Goal: Information Seeking & Learning: Learn about a topic

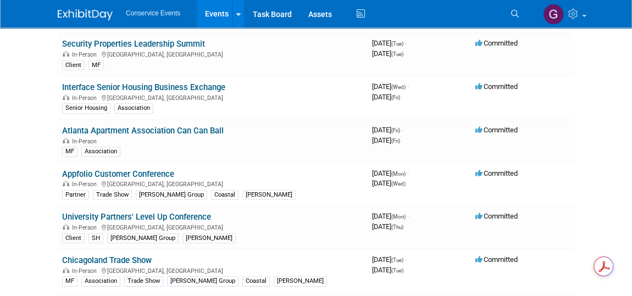
scroll to position [1548, 0]
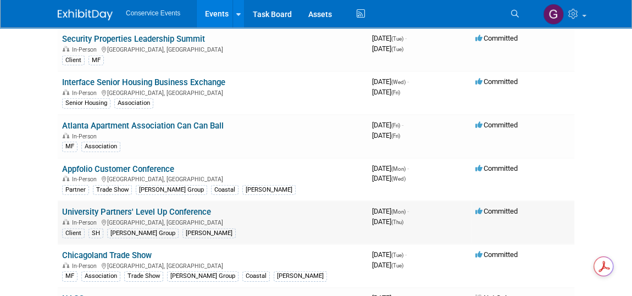
click at [127, 207] on link "University Partners' Level Up Conference" at bounding box center [136, 212] width 149 height 10
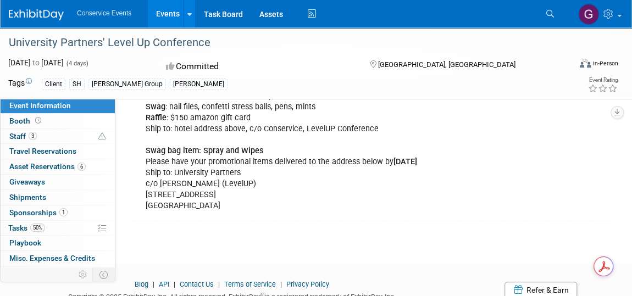
scroll to position [249, 0]
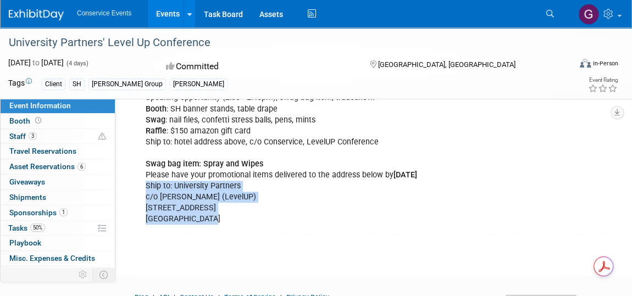
drag, startPoint x: 145, startPoint y: 183, endPoint x: 203, endPoint y: 216, distance: 66.2
click at [203, 216] on div "Speaking opportunity (2:30 - 2:45pm), swag bag item, tradeshow. Booth : SH bann…" at bounding box center [325, 158] width 375 height 143
copy div "Ship to: University Partners c/o Adam Yarber (LevelUP) 901 Main Street, STE 430…"
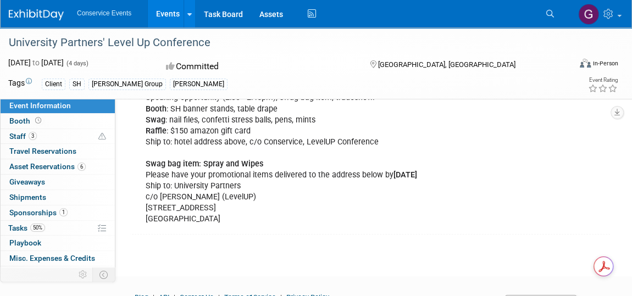
click at [213, 234] on div "University Partners' Level Up Conference Oct 13, 2025 to Oct 16, 2025 (4 days) …" at bounding box center [316, 17] width 632 height 478
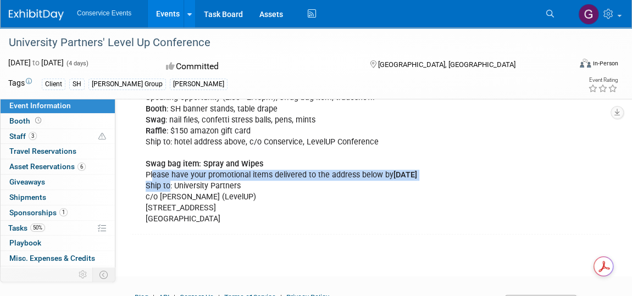
drag, startPoint x: 160, startPoint y: 177, endPoint x: 151, endPoint y: 171, distance: 11.1
click at [151, 171] on div "Speaking opportunity (2:30 - 2:45pm), swag bag item, tradeshow. Booth : SH bann…" at bounding box center [325, 158] width 375 height 143
click at [144, 186] on div "Speaking opportunity (2:30 - 2:45pm), swag bag item, tradeshow. Booth : SH bann…" at bounding box center [325, 158] width 375 height 143
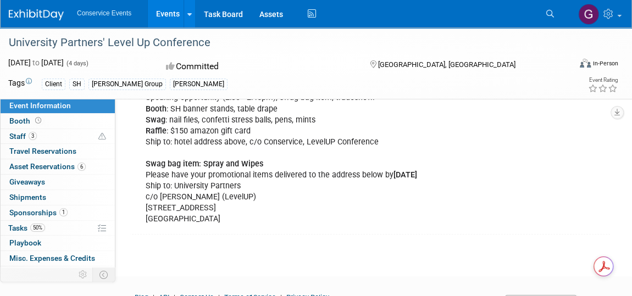
click at [144, 182] on div "Speaking opportunity (2:30 - 2:45pm), swag bag item, tradeshow. Booth : SH bann…" at bounding box center [325, 158] width 375 height 143
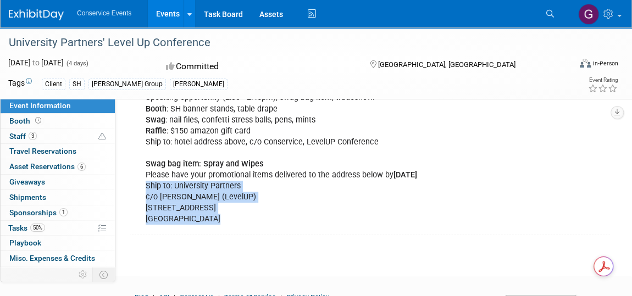
drag, startPoint x: 145, startPoint y: 183, endPoint x: 210, endPoint y: 212, distance: 71.6
click at [210, 212] on div "Speaking opportunity (2:30 - 2:45pm), swag bag item, tradeshow. Booth : SH bann…" at bounding box center [325, 158] width 375 height 143
drag, startPoint x: 145, startPoint y: 184, endPoint x: 207, endPoint y: 212, distance: 67.6
click at [207, 212] on div "Speaking opportunity (2:30 - 2:45pm), swag bag item, tradeshow. Booth : SH bann…" at bounding box center [325, 158] width 375 height 143
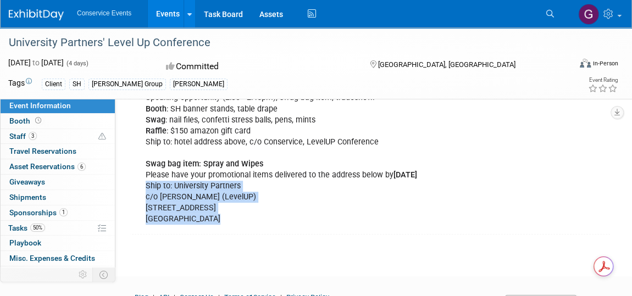
click at [207, 212] on div "Speaking opportunity (2:30 - 2:45pm), swag bag item, tradeshow. Booth : SH bann…" at bounding box center [325, 158] width 375 height 143
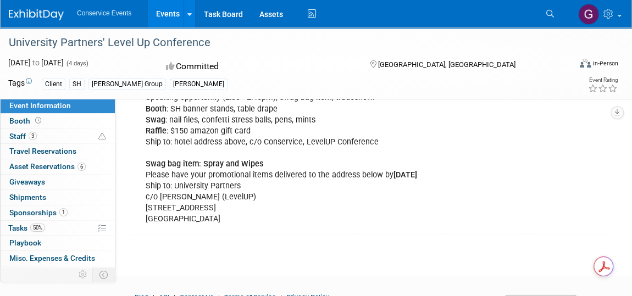
click at [189, 227] on div "Speaking opportunity (2:30 - 2:45pm), swag bag item, tradeshow. Booth : SH bann…" at bounding box center [372, 157] width 476 height 147
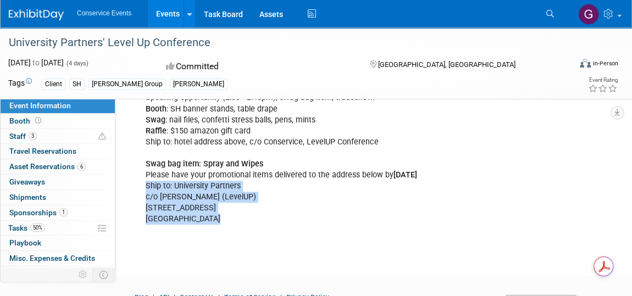
drag, startPoint x: 146, startPoint y: 186, endPoint x: 206, endPoint y: 214, distance: 66.4
click at [206, 214] on div "Speaking opportunity (2:30 - 2:45pm), swag bag item, tradeshow. Booth : SH bann…" at bounding box center [325, 158] width 375 height 143
copy div "Ship to: University Partners c/o Adam Yarber (LevelUP) 901 Main Street, STE 430…"
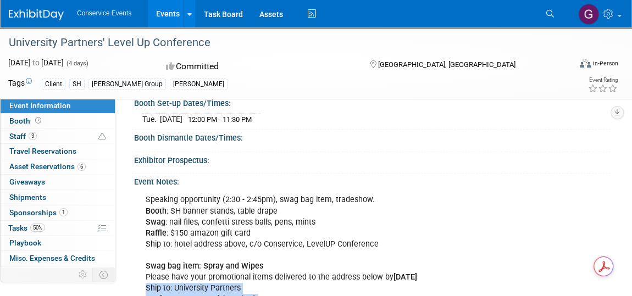
scroll to position [0, 0]
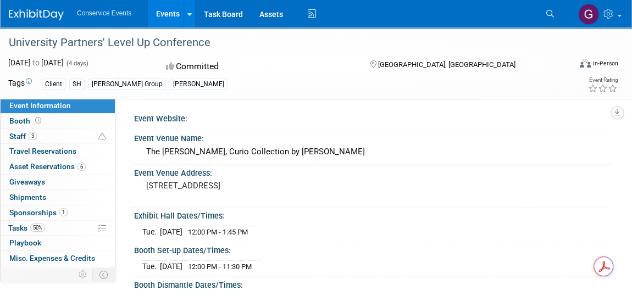
click at [168, 11] on link "Events" at bounding box center [168, 13] width 40 height 27
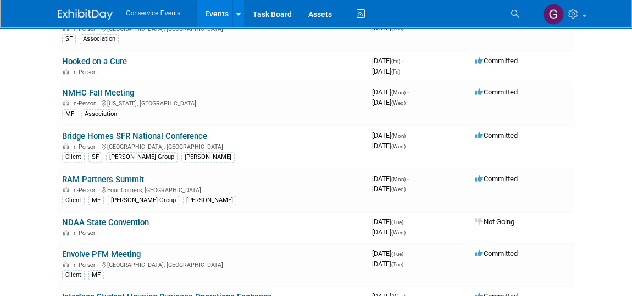
scroll to position [549, 0]
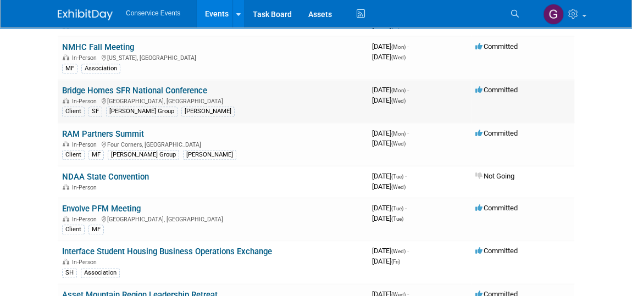
click at [159, 86] on link "Bridge Homes SFR National Conference" at bounding box center [134, 91] width 145 height 10
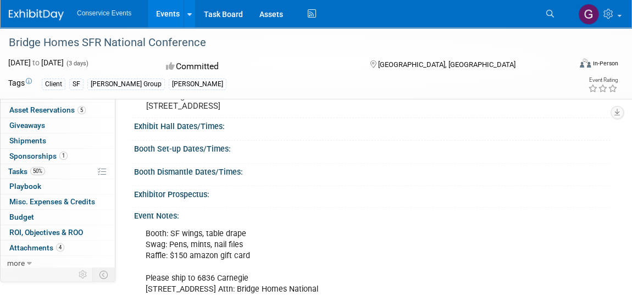
scroll to position [49, 0]
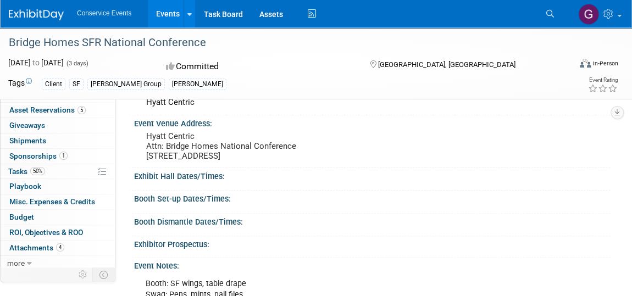
drag, startPoint x: 146, startPoint y: 154, endPoint x: 215, endPoint y: 153, distance: 68.7
click at [215, 153] on pre "Hyatt Centric Attn: Bridge Homes National Conference 6836 Carnegie Blvd., Suite…" at bounding box center [233, 146] width 174 height 30
copy pre "6836 Carnegie Blvd"
click at [314, 179] on div "Exhibit Hall Dates/Times:" at bounding box center [372, 175] width 476 height 14
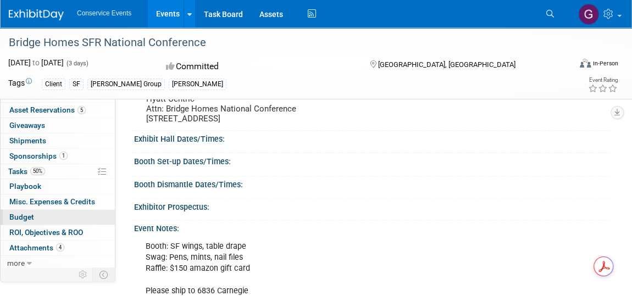
scroll to position [149, 0]
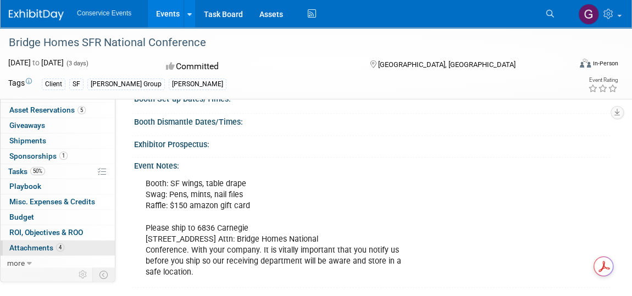
click at [31, 244] on span "Attachments 4" at bounding box center [36, 247] width 55 height 9
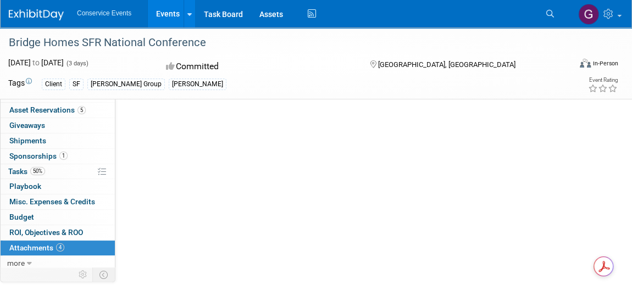
scroll to position [0, 0]
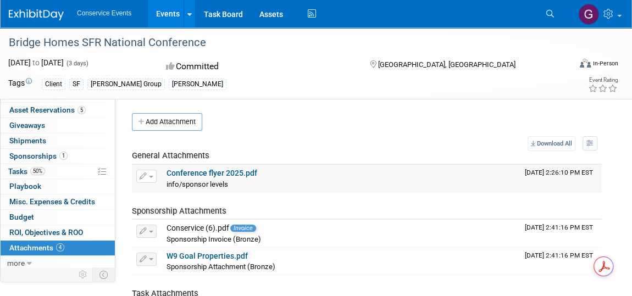
click at [216, 171] on link "Conference flyer 2025.pdf" at bounding box center [211, 173] width 91 height 9
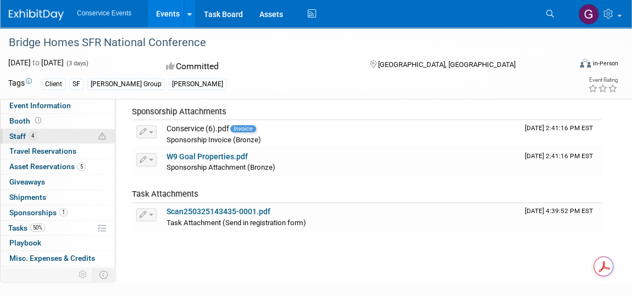
click at [20, 132] on span "Staff 4" at bounding box center [22, 136] width 27 height 9
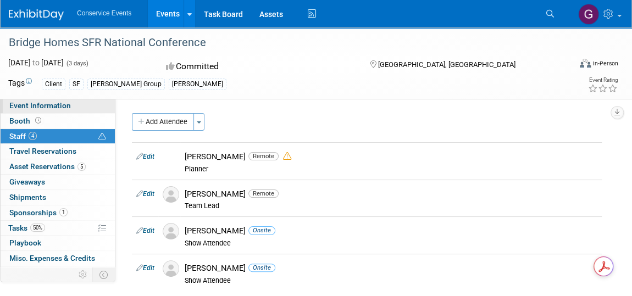
click at [24, 108] on span "Event Information" at bounding box center [40, 105] width 62 height 9
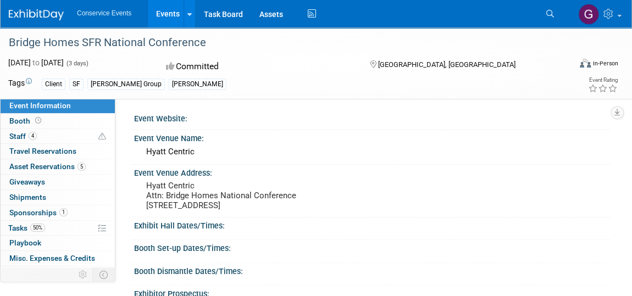
click at [166, 13] on link "Events" at bounding box center [168, 13] width 40 height 27
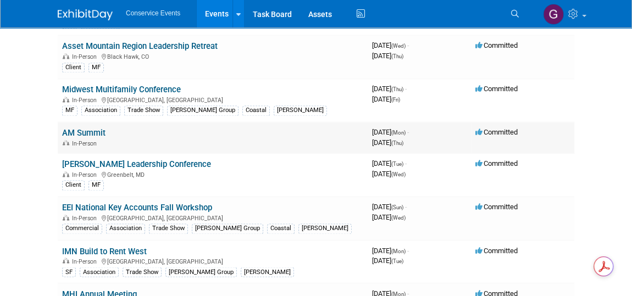
scroll to position [799, 0]
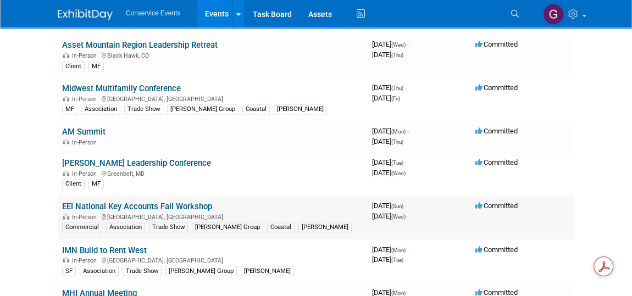
click at [151, 202] on link "EEI National Key Accounts Fall Workshop" at bounding box center [137, 207] width 150 height 10
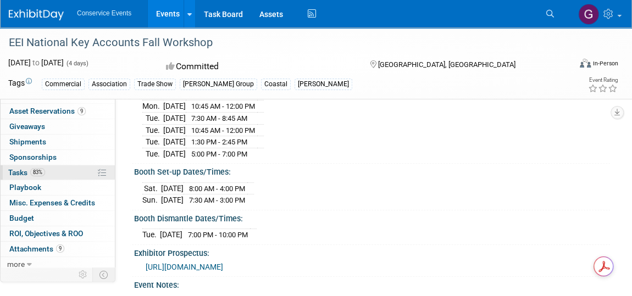
scroll to position [57, 0]
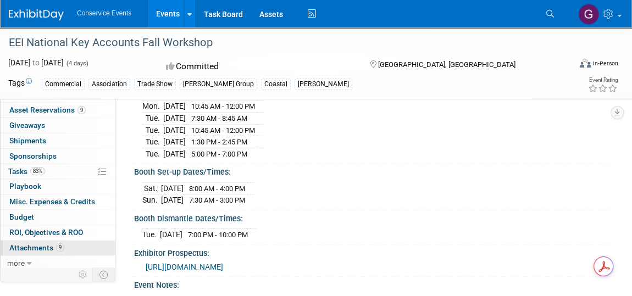
click at [35, 246] on span "Attachments 9" at bounding box center [36, 247] width 55 height 9
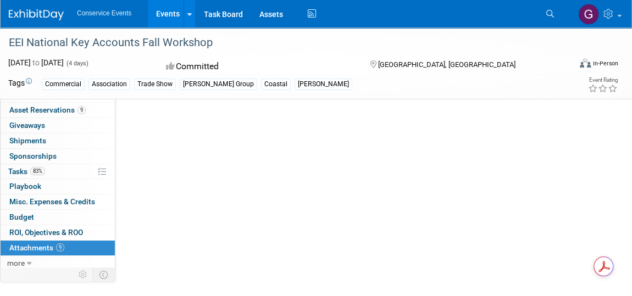
scroll to position [0, 0]
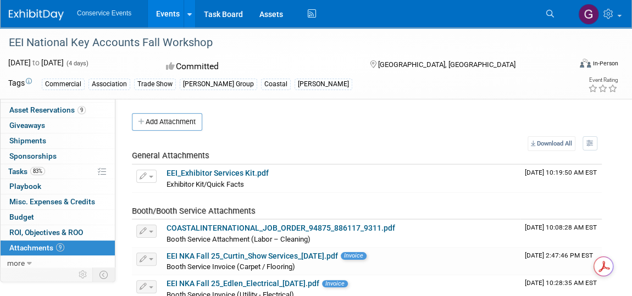
click at [160, 12] on link "Events" at bounding box center [168, 13] width 40 height 27
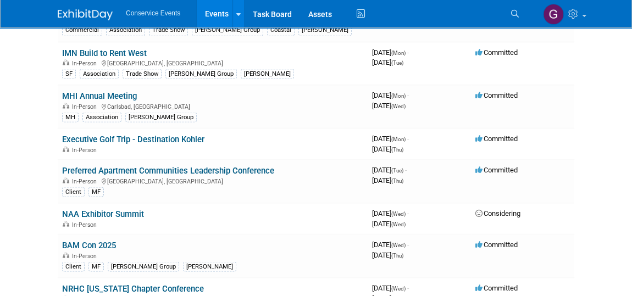
scroll to position [999, 0]
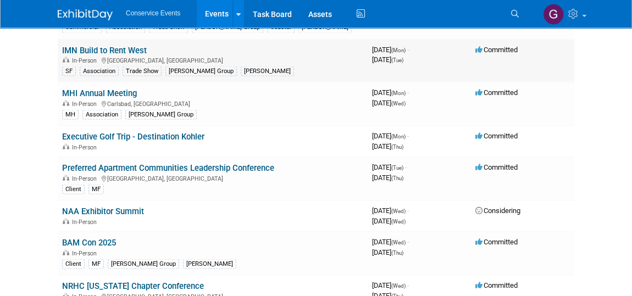
click at [116, 45] on link "IMN Build to Rent West" at bounding box center [104, 50] width 85 height 10
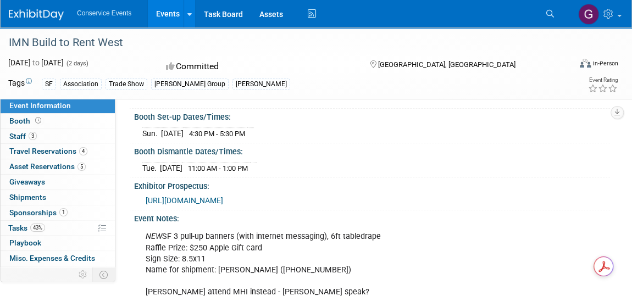
scroll to position [149, 0]
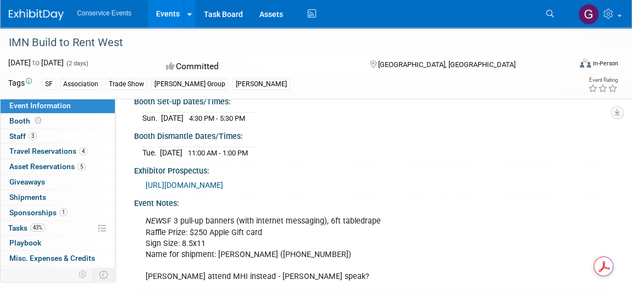
click at [223, 183] on span "[URL][DOMAIN_NAME]" at bounding box center [184, 185] width 77 height 9
click at [168, 9] on link "Events" at bounding box center [168, 13] width 40 height 27
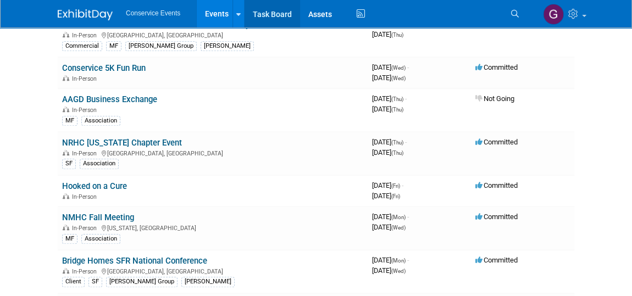
scroll to position [449, 0]
